Goal: Information Seeking & Learning: Compare options

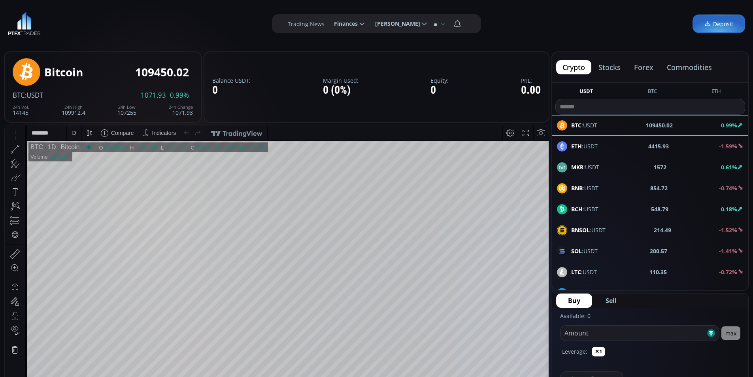
click at [609, 67] on button "stocks" at bounding box center [609, 67] width 35 height 14
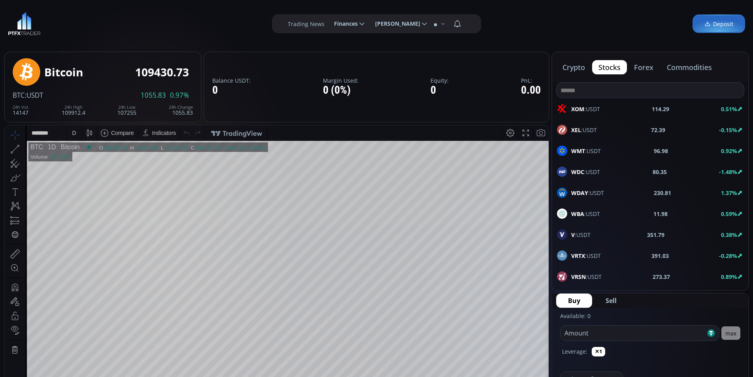
click at [646, 74] on button "forex" at bounding box center [643, 67] width 32 height 14
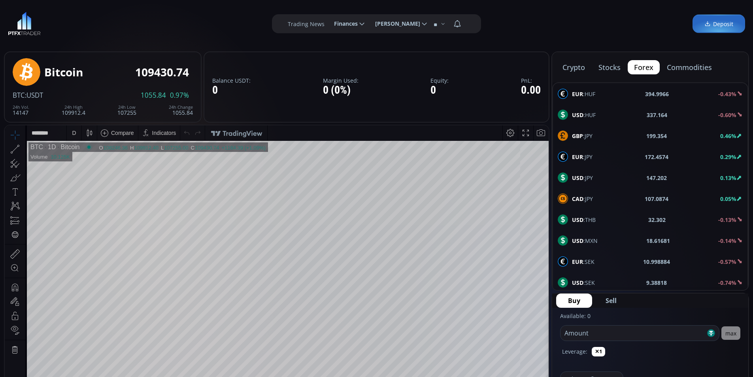
click at [689, 66] on button "commodities" at bounding box center [689, 67] width 58 height 14
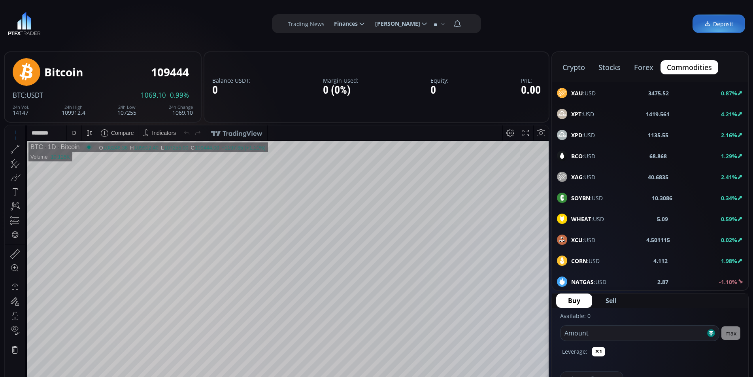
click at [660, 69] on button "crypto" at bounding box center [689, 67] width 58 height 14
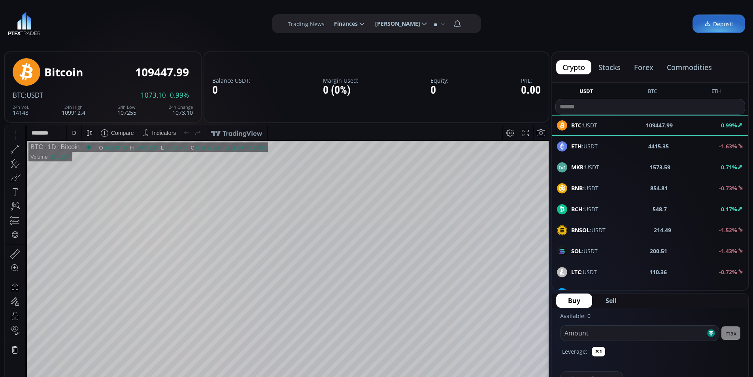
click at [607, 62] on button "stocks" at bounding box center [609, 67] width 35 height 14
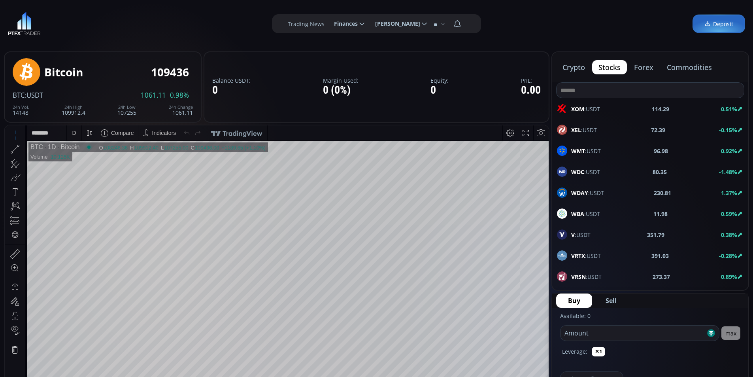
click at [178, 41] on div "**********" at bounding box center [376, 23] width 753 height 47
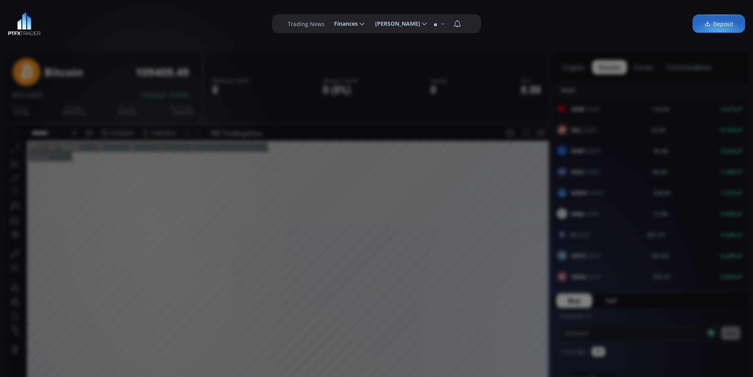
click at [188, 38] on div "**********" at bounding box center [376, 23] width 753 height 47
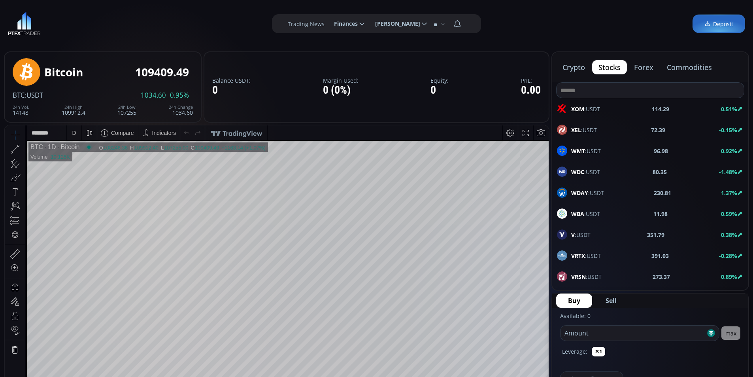
click at [606, 40] on div "**********" at bounding box center [376, 23] width 753 height 47
click at [660, 63] on button "crypto" at bounding box center [689, 67] width 58 height 14
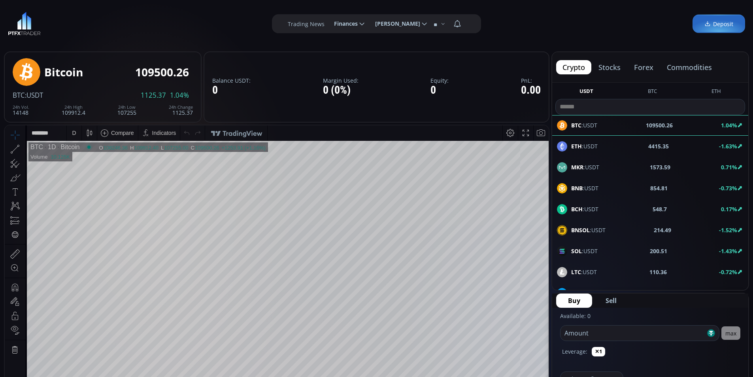
click at [610, 67] on button "stocks" at bounding box center [609, 67] width 35 height 14
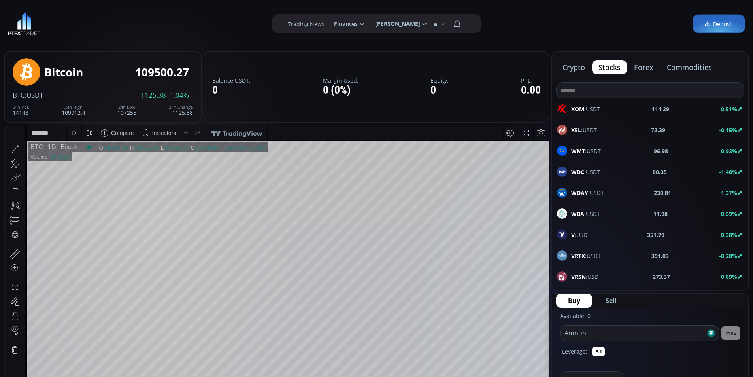
click at [591, 149] on span "WMT :USDT" at bounding box center [586, 151] width 30 height 8
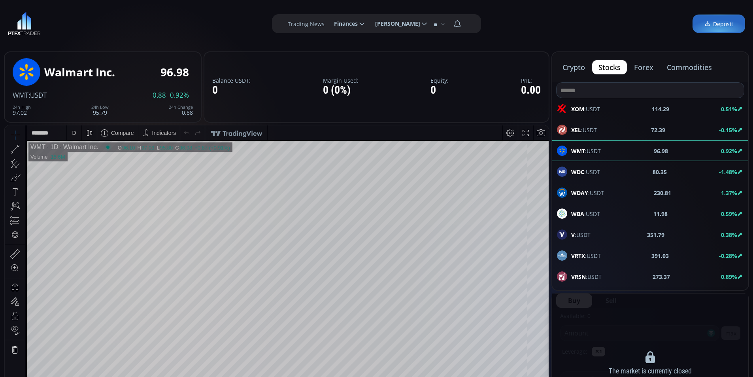
click at [639, 70] on button "forex" at bounding box center [643, 67] width 32 height 14
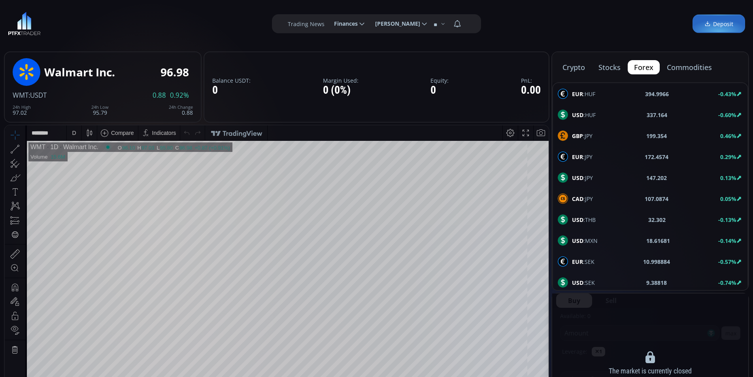
scroll to position [198, 0]
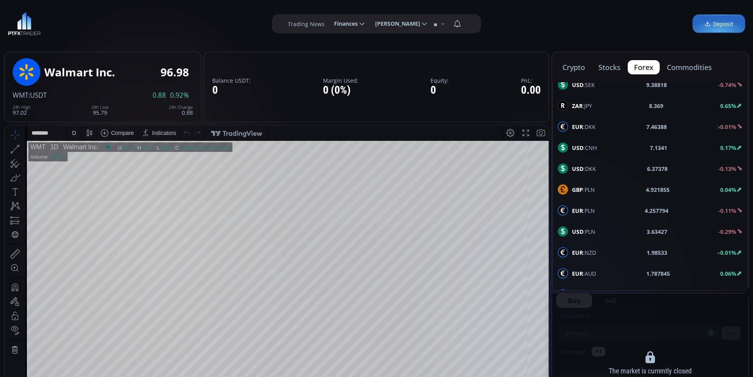
click at [604, 128] on div "EUR :DKK 7.46388 > 0.01%" at bounding box center [650, 126] width 185 height 10
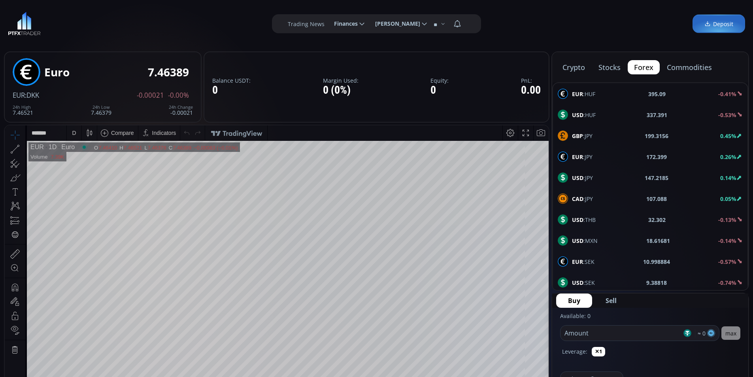
click at [658, 218] on b "32.302" at bounding box center [656, 219] width 17 height 8
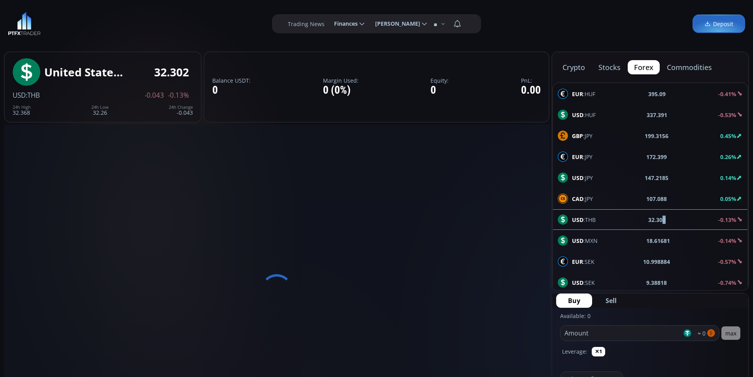
click at [688, 66] on button "commodities" at bounding box center [689, 67] width 58 height 14
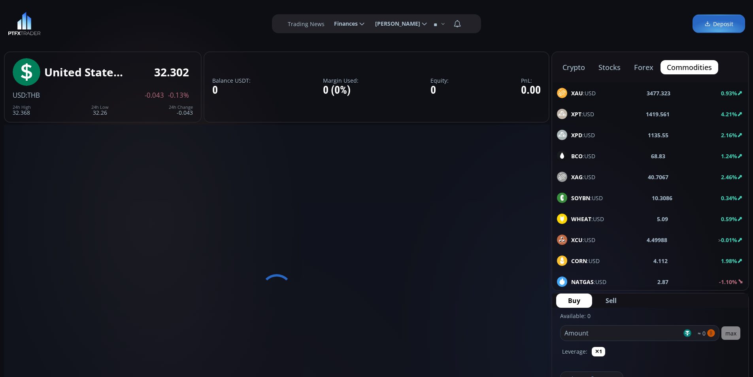
click at [601, 145] on div "XPD :USD 1135.55 2.16%" at bounding box center [650, 155] width 196 height 21
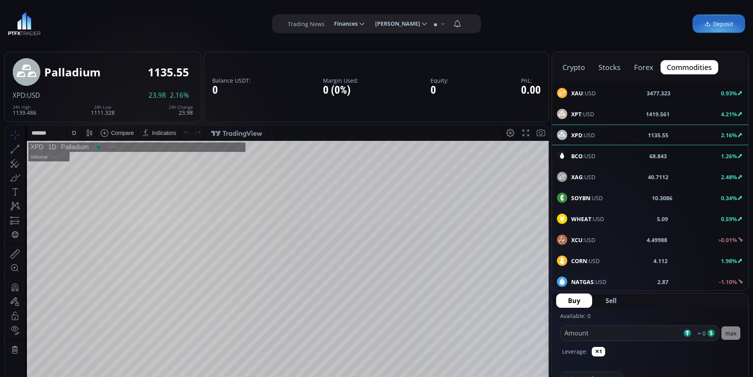
scroll to position [110, 0]
click at [606, 160] on div "BCO :USD 68.843 1.26%" at bounding box center [650, 156] width 187 height 10
click at [594, 97] on span "XAU :USD" at bounding box center [583, 93] width 24 height 8
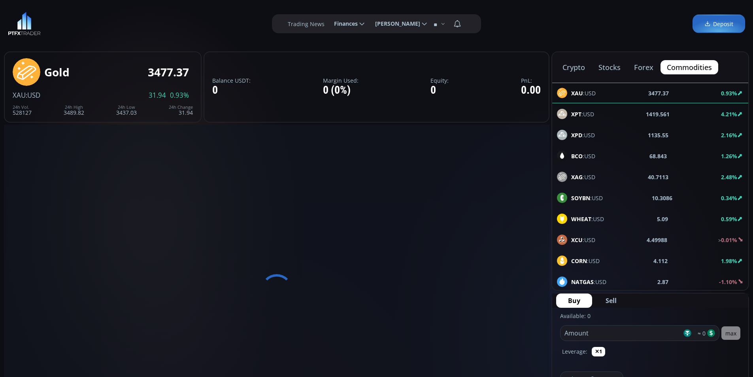
click at [648, 65] on button "forex" at bounding box center [643, 67] width 32 height 14
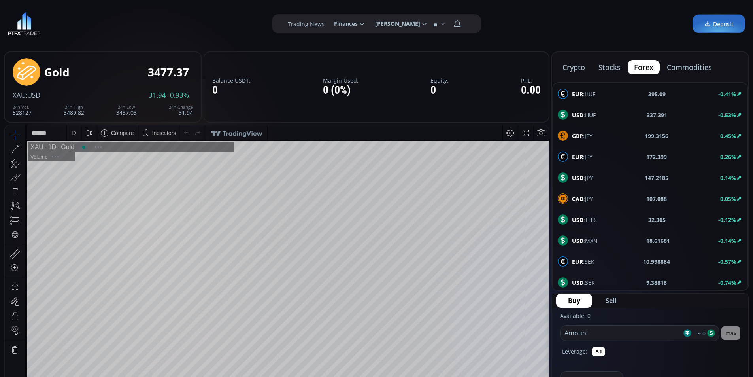
click at [609, 130] on div "GBP :JPY 199.3156 0.45%" at bounding box center [650, 135] width 185 height 10
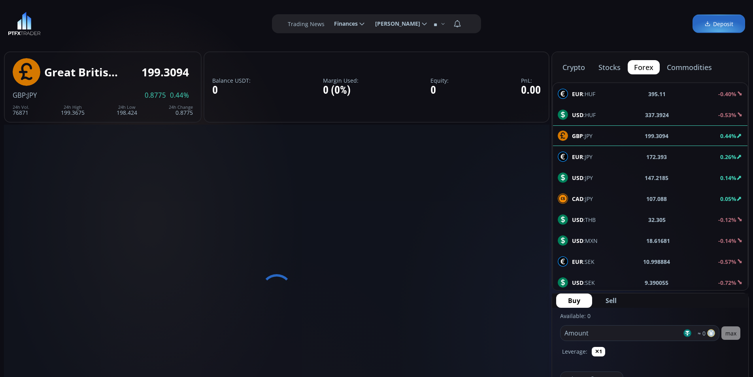
click at [599, 66] on button "stocks" at bounding box center [609, 67] width 35 height 14
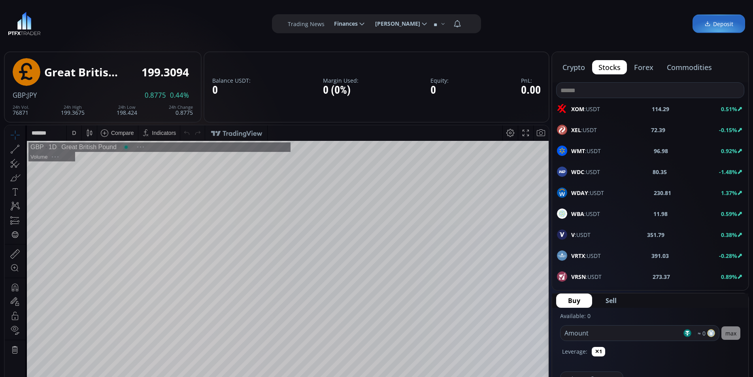
click at [619, 161] on div "WMT :USDT 96.98 0.92%" at bounding box center [650, 171] width 196 height 21
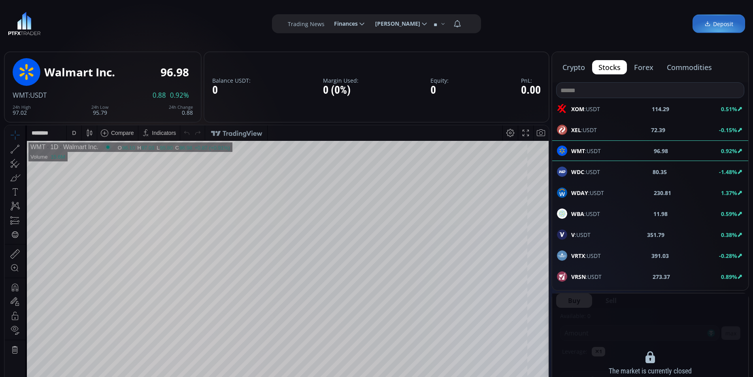
click at [660, 67] on button "crypto" at bounding box center [689, 67] width 58 height 14
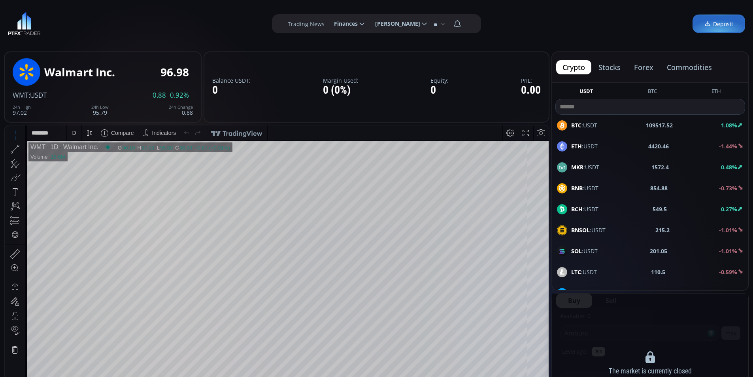
click at [531, 29] on div "**********" at bounding box center [376, 23] width 753 height 47
